Goal: Navigation & Orientation: Find specific page/section

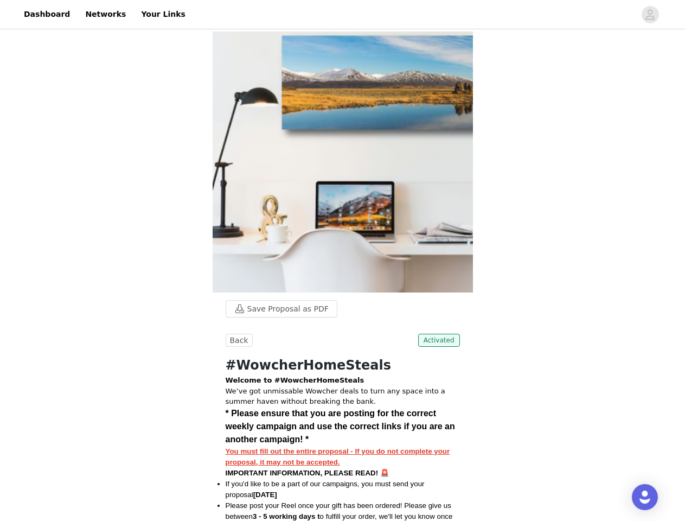
click at [342, 260] on img at bounding box center [343, 161] width 260 height 261
click at [342, 15] on div at bounding box center [413, 14] width 443 height 24
click at [650, 15] on icon "avatar" at bounding box center [650, 14] width 10 height 17
click at [276, 309] on body "Dashboard Networks Your Links Save Proposal as PDF Back Activated #WowcherHomeS…" at bounding box center [342, 260] width 685 height 521
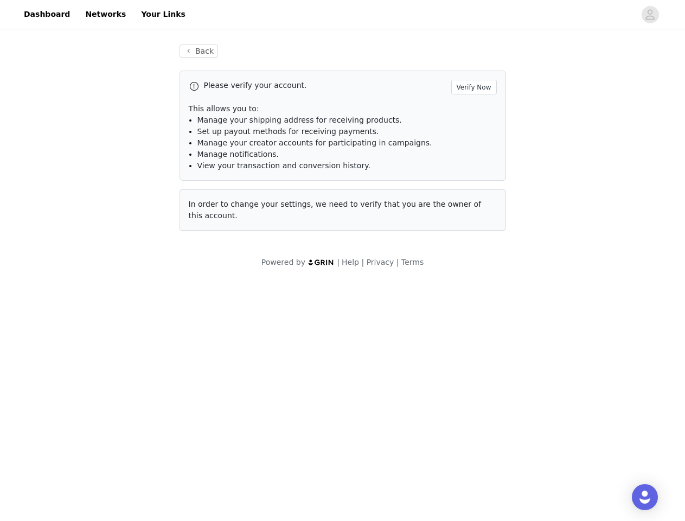
click at [238, 340] on body "Dashboard Networks Your Links Back Please verify your account. Verify Now This …" at bounding box center [342, 260] width 685 height 521
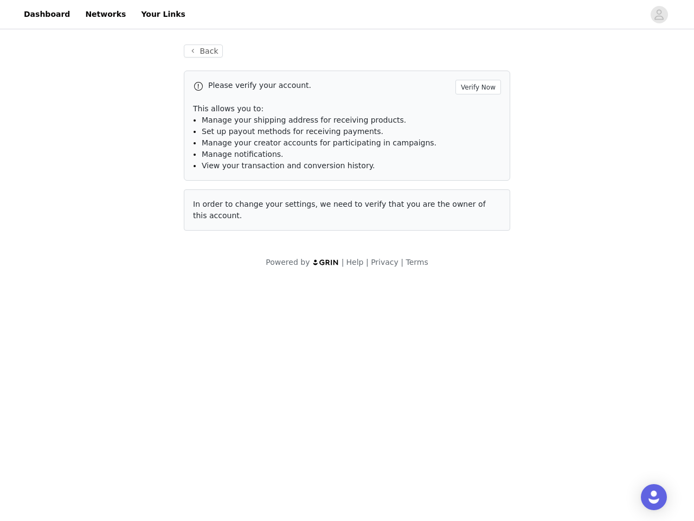
click at [441, 340] on body "Dashboard Networks Your Links Back Please verify your account. Verify Now This …" at bounding box center [347, 260] width 694 height 521
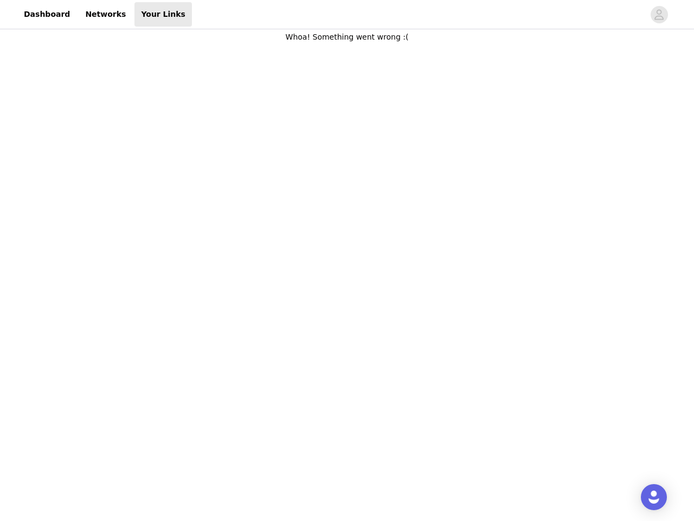
click at [347, 260] on body "Dashboard Networks Your Links Whoa! Something went wrong :(" at bounding box center [347, 260] width 694 height 521
click at [347, 15] on div at bounding box center [418, 14] width 452 height 24
click at [660, 15] on icon "avatar" at bounding box center [659, 14] width 10 height 17
click at [654, 497] on img "Open Intercom Messenger" at bounding box center [654, 496] width 13 height 13
